Goal: Task Accomplishment & Management: Manage account settings

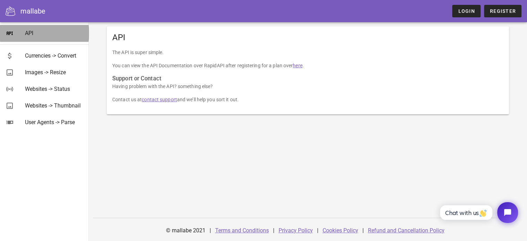
click at [30, 35] on div "API" at bounding box center [54, 33] width 58 height 7
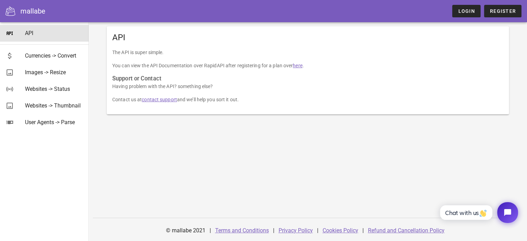
click at [299, 65] on link "here" at bounding box center [297, 66] width 9 height 6
click at [498, 15] on link "Register" at bounding box center [502, 11] width 37 height 12
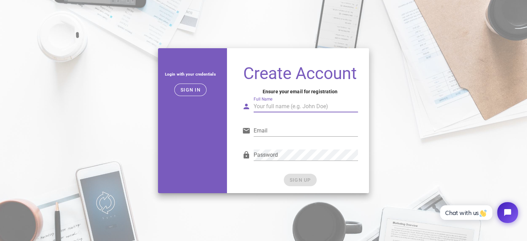
click at [266, 109] on input "Full Name" at bounding box center [305, 106] width 105 height 11
type input "Udhayakumar"
type input "udhayakumartamizh@gmail.com"
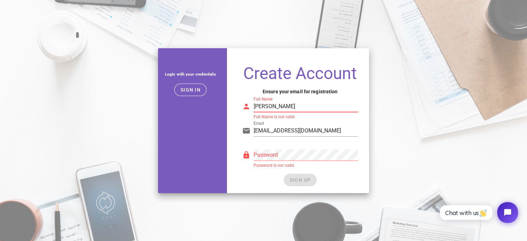
click at [290, 102] on input "Udhayakumar" at bounding box center [305, 106] width 105 height 11
type input "YouTbooks"
click at [290, 102] on input "YouTbooks" at bounding box center [305, 106] width 105 height 11
type input "Udhaya Kumar"
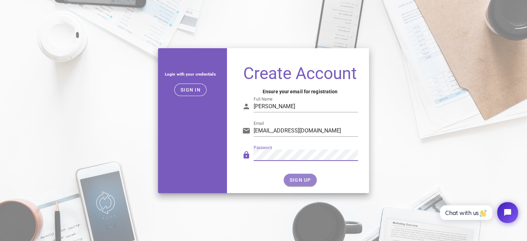
click at [301, 178] on span "SIGN UP" at bounding box center [300, 180] width 22 height 6
click at [303, 182] on span "SIGN UP" at bounding box center [300, 180] width 22 height 6
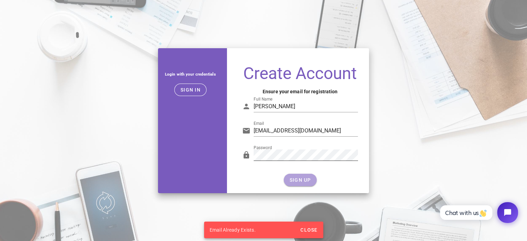
click at [303, 182] on span "SIGN UP" at bounding box center [300, 180] width 22 height 6
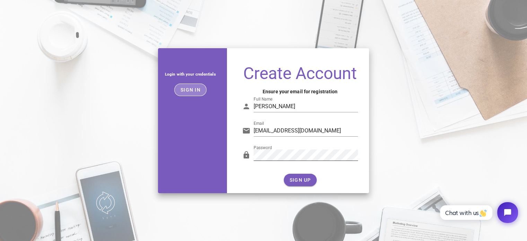
click at [199, 86] on button "Sign in" at bounding box center [190, 89] width 32 height 12
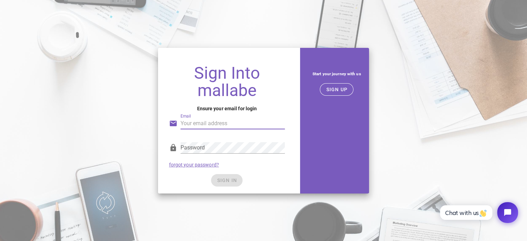
click at [204, 123] on input "Email" at bounding box center [232, 123] width 105 height 11
type input "udhayakumartamizh@gmail.com"
click at [226, 180] on div "SIGN IN" at bounding box center [227, 180] width 116 height 12
click at [226, 180] on span "SIGN IN" at bounding box center [226, 180] width 20 height 6
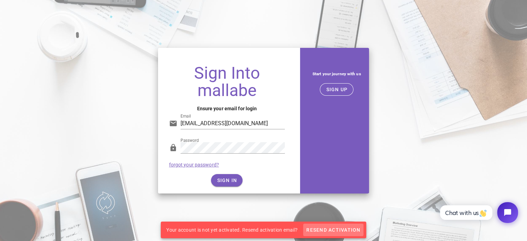
click at [317, 230] on span "Resend Activation" at bounding box center [333, 230] width 54 height 6
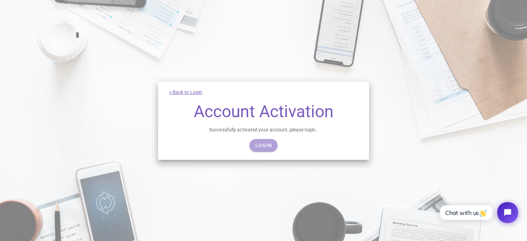
click at [262, 148] on link "Login" at bounding box center [263, 145] width 28 height 12
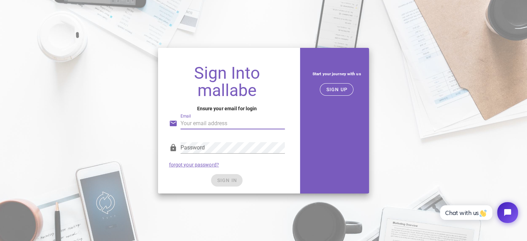
click at [201, 125] on input "Email" at bounding box center [232, 123] width 105 height 11
type input "udhayakumartamizh@gmail.com"
click at [227, 179] on div "SIGN IN" at bounding box center [227, 180] width 116 height 12
click at [227, 179] on span "SIGN IN" at bounding box center [226, 180] width 20 height 6
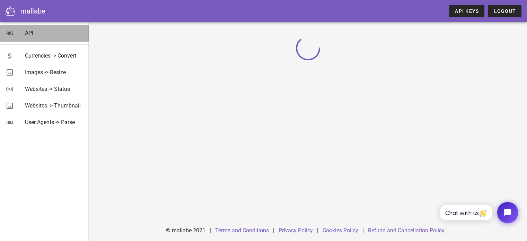
click at [32, 33] on div "API" at bounding box center [54, 33] width 58 height 7
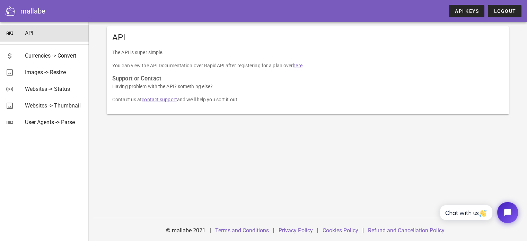
click at [298, 66] on link "here" at bounding box center [297, 66] width 9 height 6
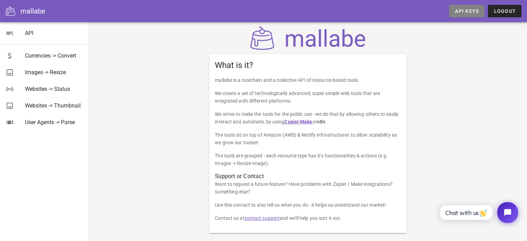
click at [464, 12] on span "API Keys" at bounding box center [466, 11] width 24 height 6
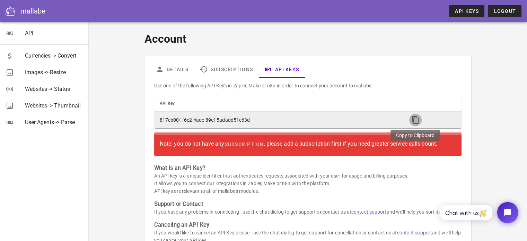
click at [417, 120] on icon "button" at bounding box center [415, 120] width 8 height 8
